Goal: Information Seeking & Learning: Check status

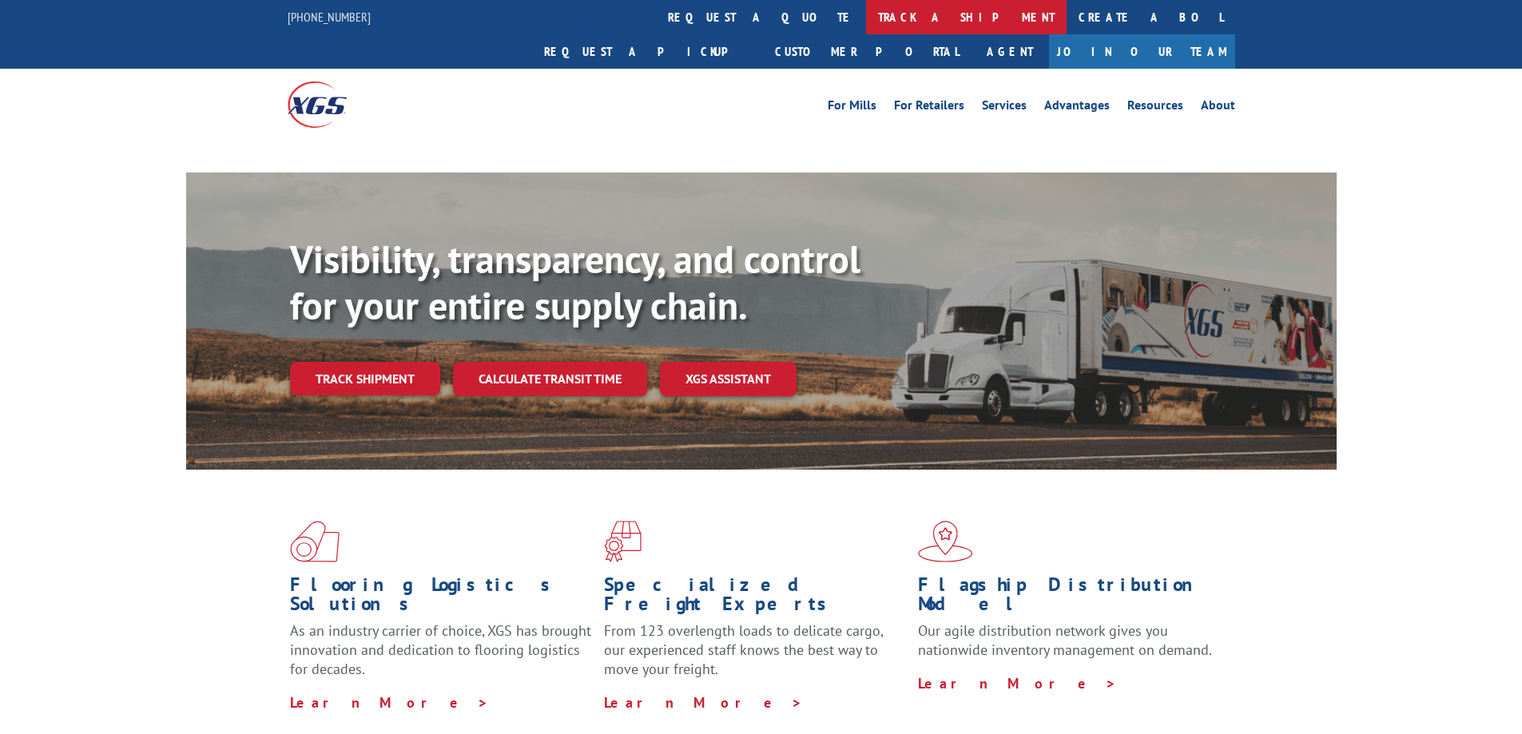
click at [866, 4] on link "track a shipment" at bounding box center [966, 17] width 201 height 34
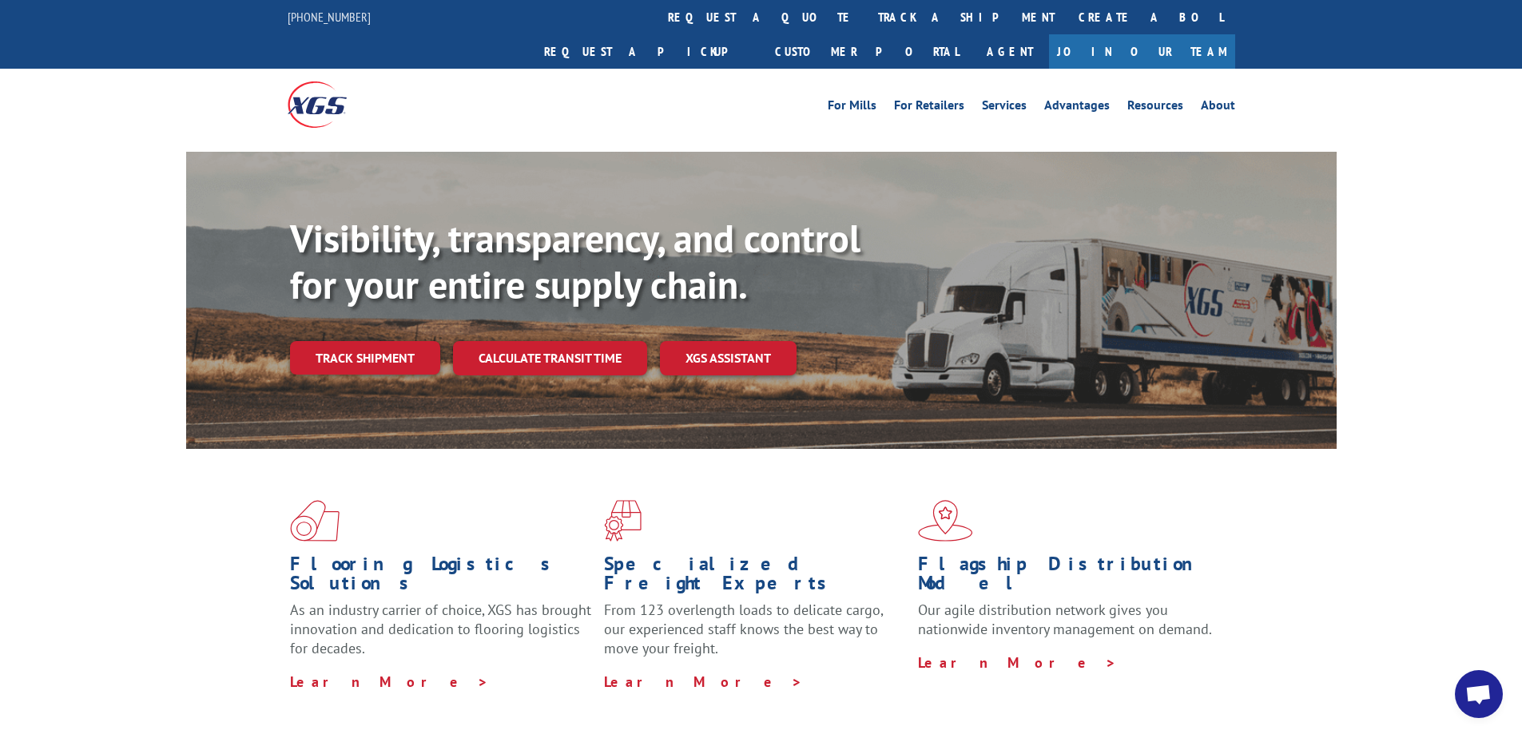
scroll to position [213, 0]
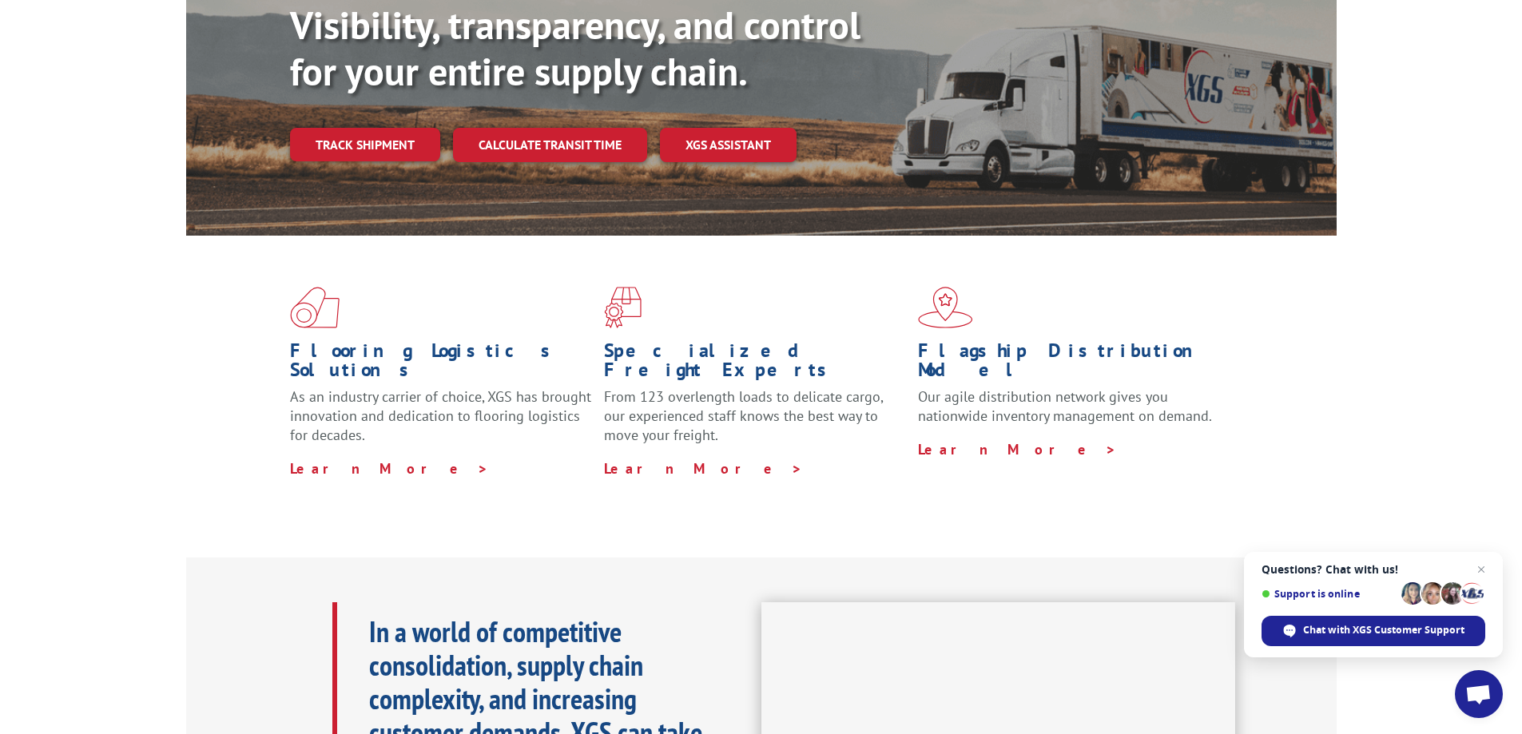
click at [332, 86] on div "Visibility, transparency, and control for your entire supply chain. Track shipm…" at bounding box center [813, 113] width 1047 height 223
click at [346, 128] on link "Track shipment" at bounding box center [365, 145] width 150 height 34
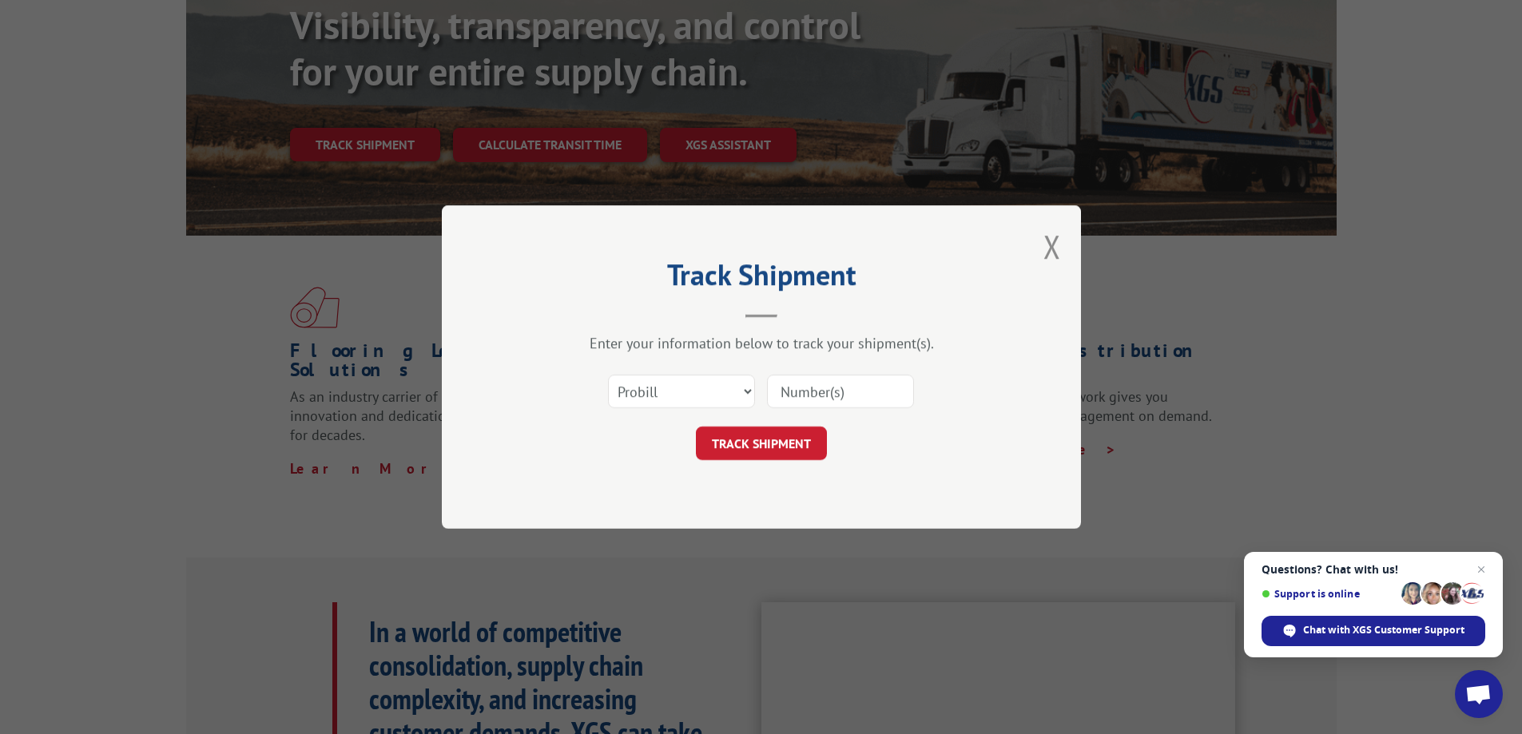
click at [857, 405] on input at bounding box center [840, 392] width 147 height 34
paste input "17501932"
type input "17501932"
click at [762, 441] on button "TRACK SHIPMENT" at bounding box center [761, 444] width 131 height 34
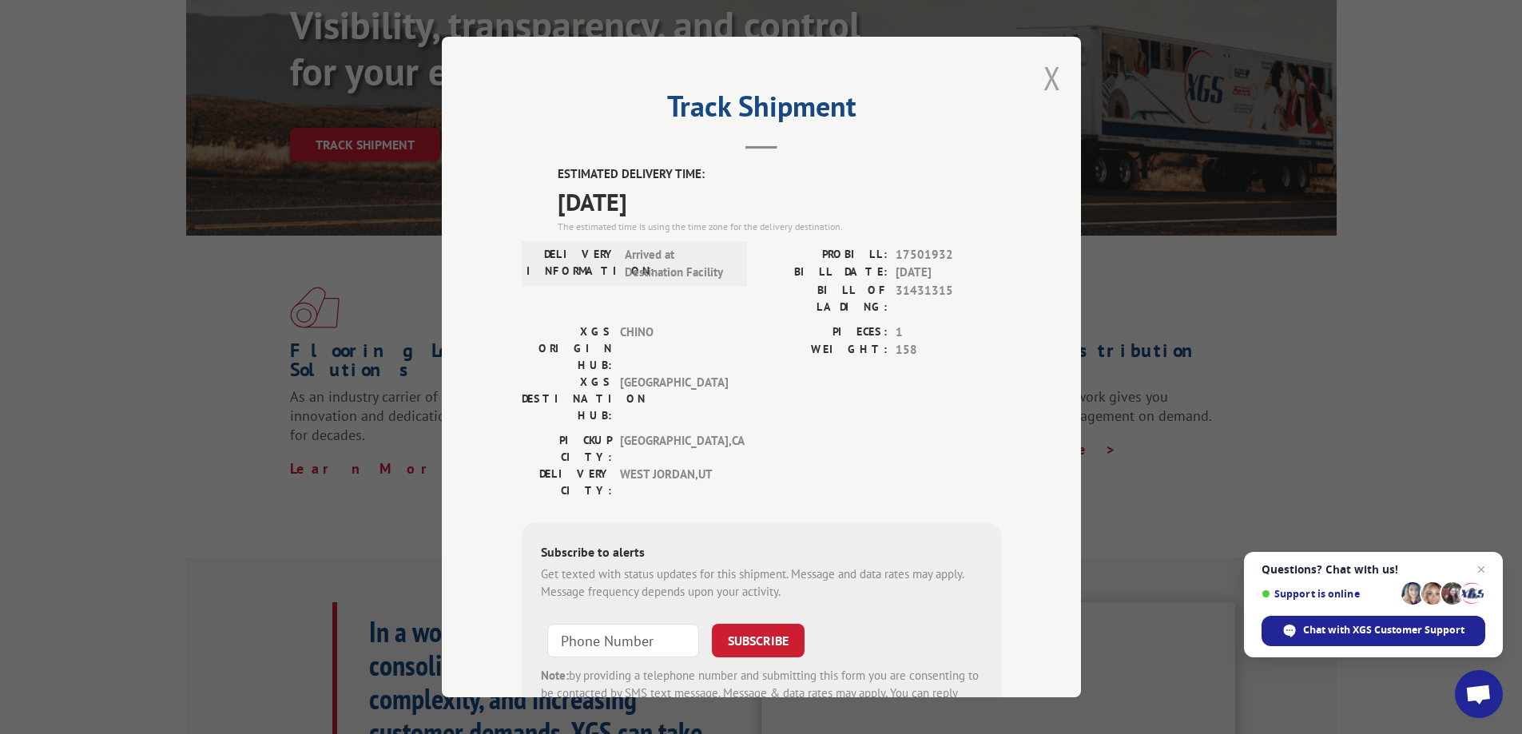
click at [1047, 62] on button "Close modal" at bounding box center [1053, 78] width 18 height 42
